Goal: Task Accomplishment & Management: Manage account settings

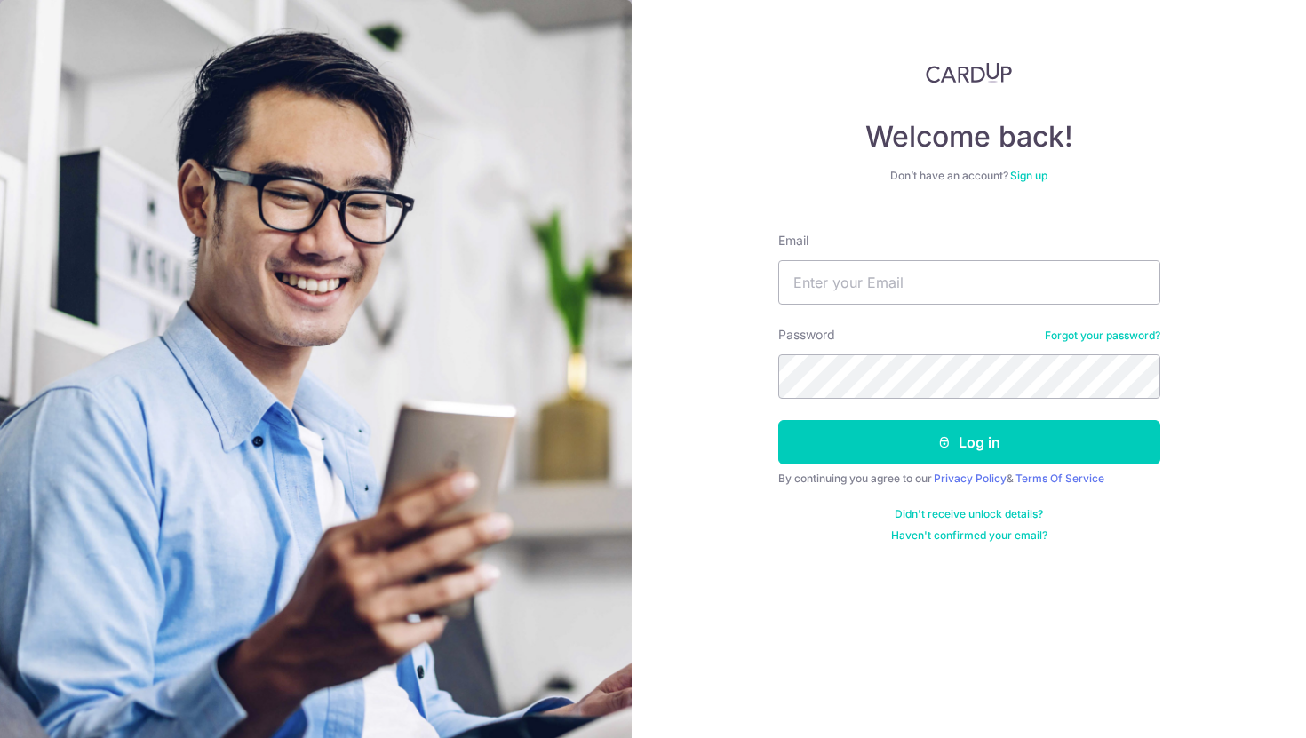
click at [914, 309] on form "Email Password Forgot your password? Log in By continuing you agree to our Priv…" at bounding box center [969, 380] width 382 height 324
click at [917, 290] on input "Email" at bounding box center [969, 282] width 382 height 44
type input "[EMAIL_ADDRESS][DOMAIN_NAME]"
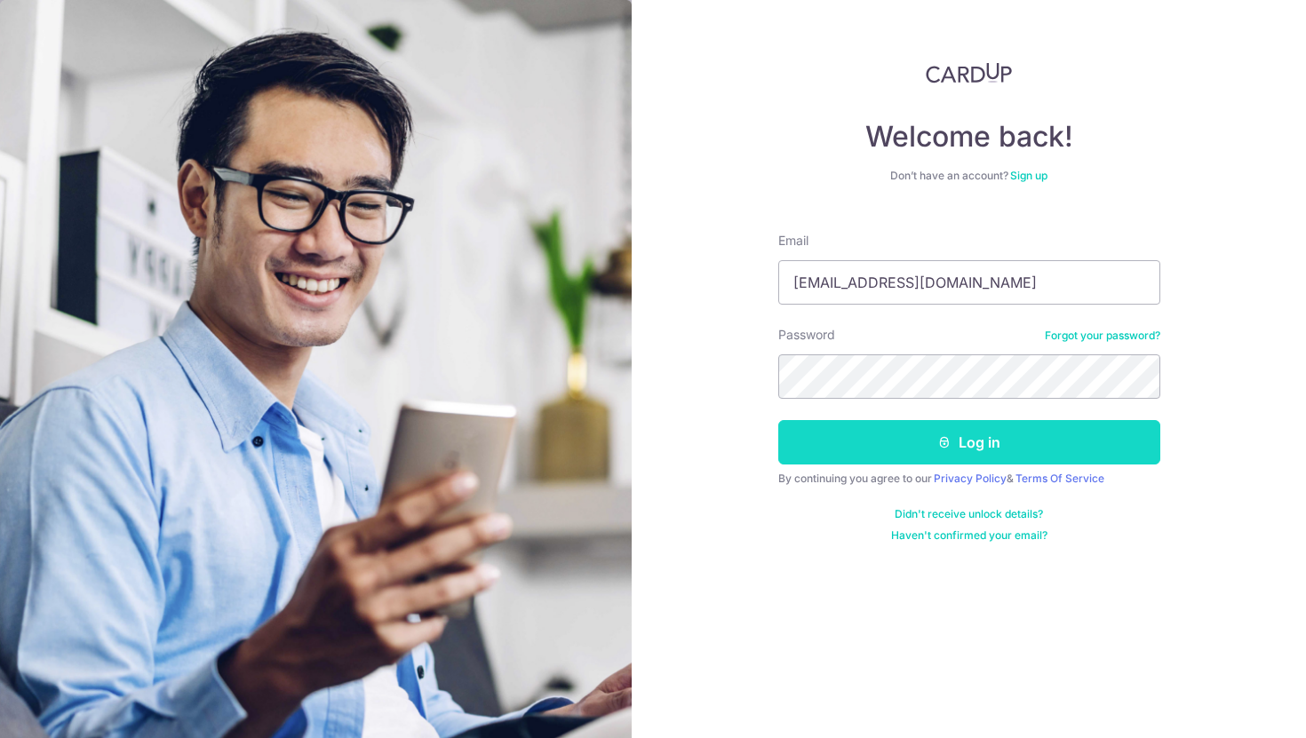
click at [907, 444] on button "Log in" at bounding box center [969, 442] width 382 height 44
